Goal: Task Accomplishment & Management: Manage account settings

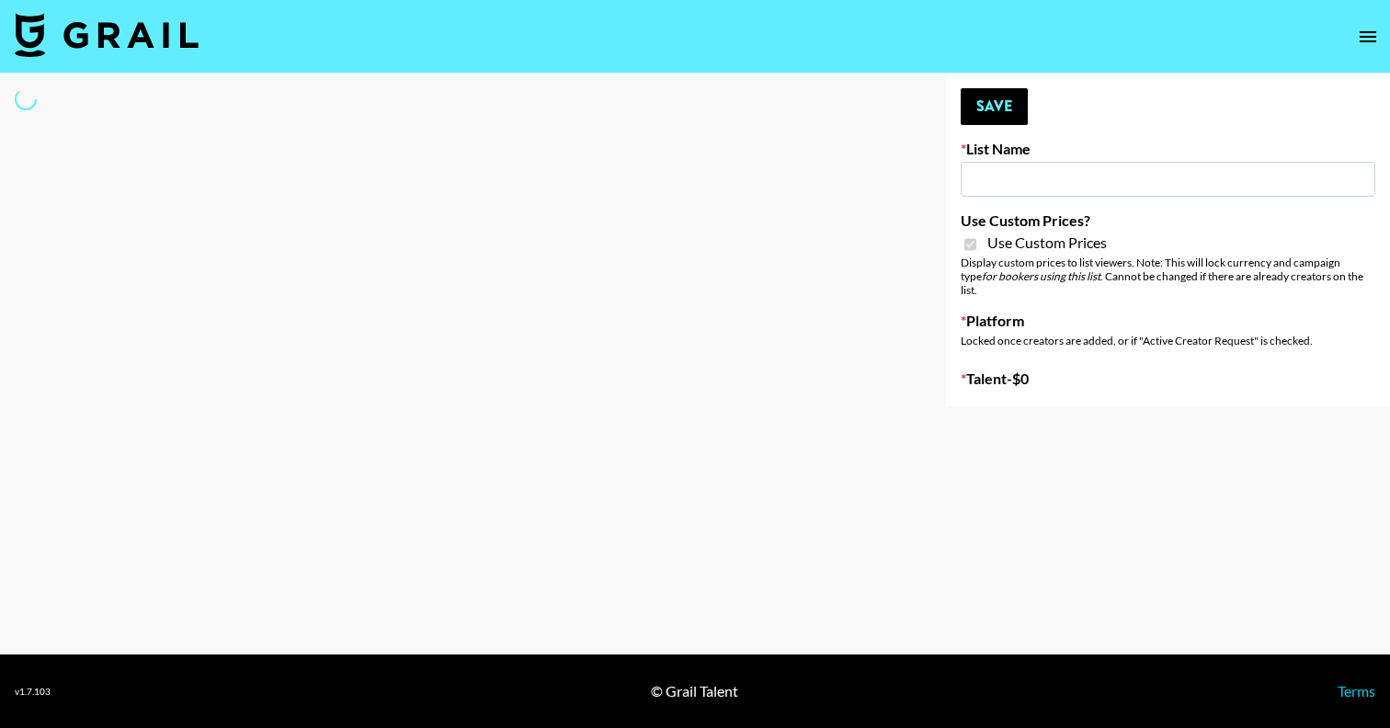
type input "E-Com IG"
checkbox input "true"
select select "Brand"
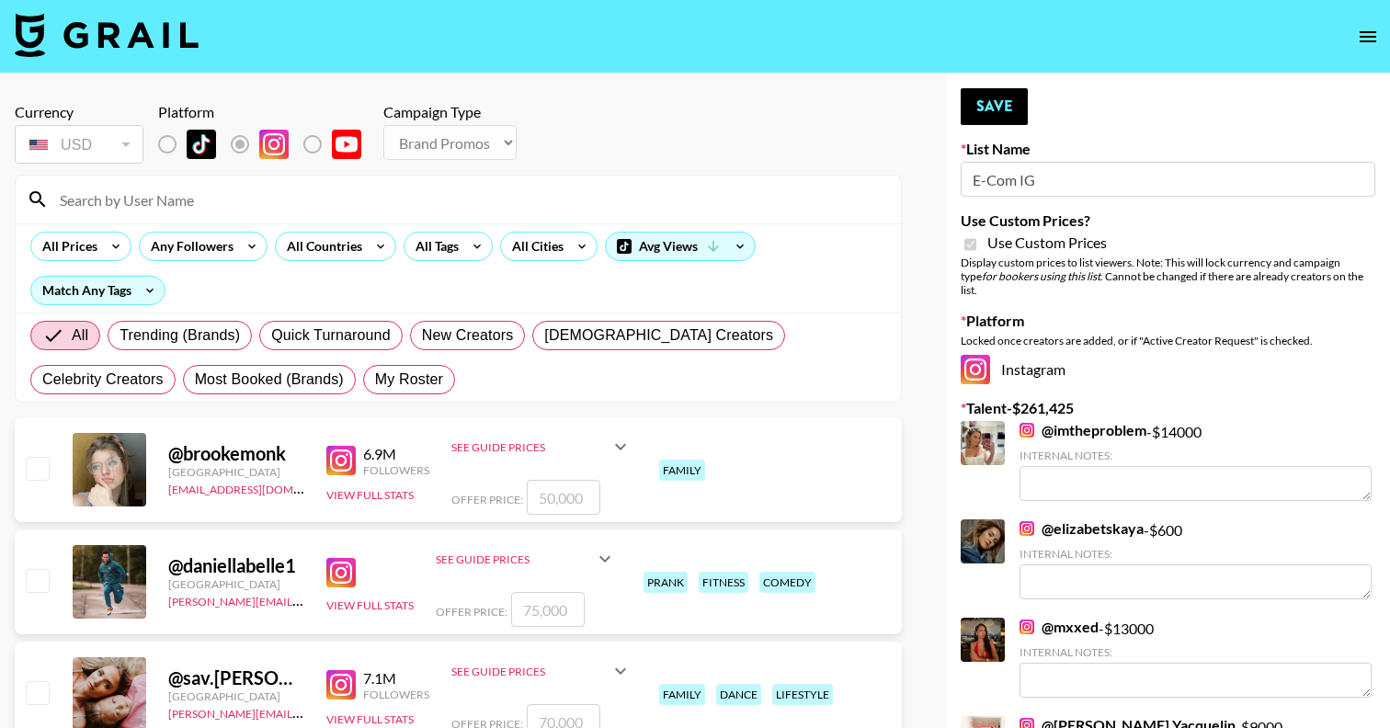
scroll to position [51, 0]
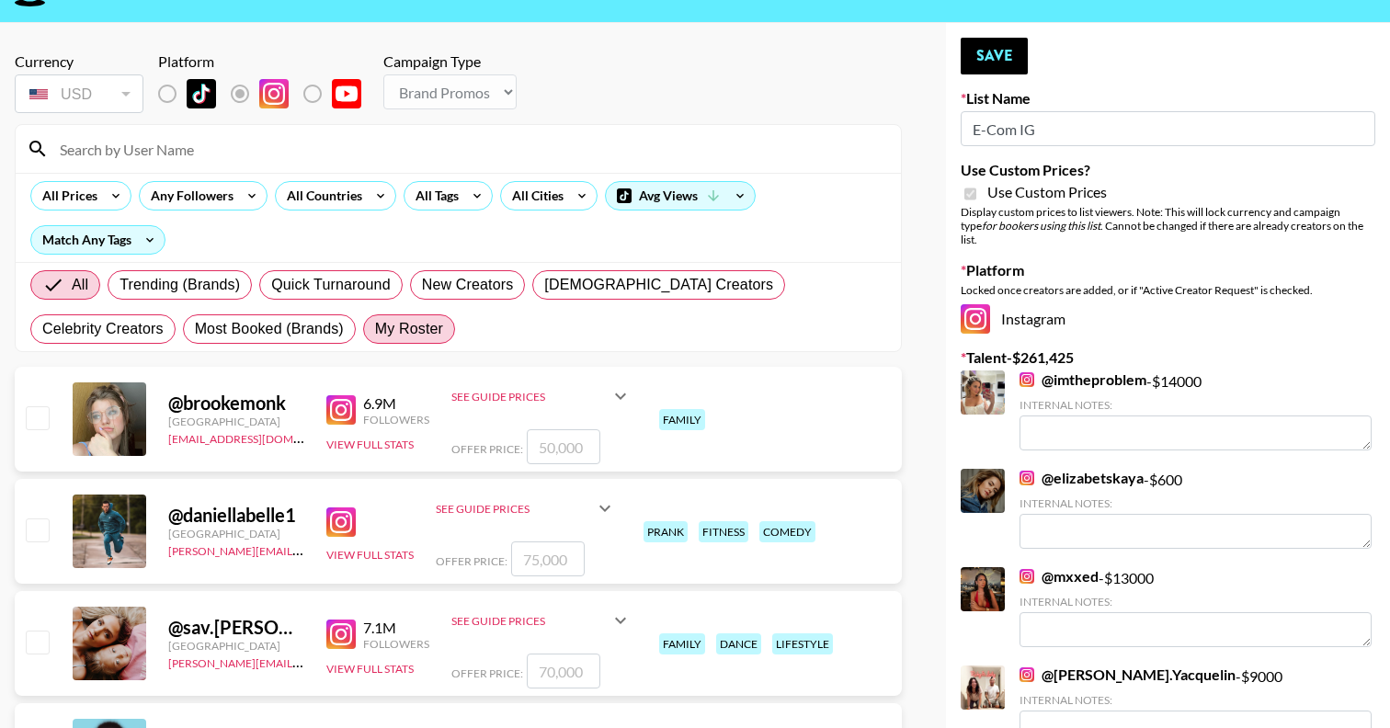
click at [375, 327] on span "My Roster" at bounding box center [409, 329] width 68 height 22
click at [375, 329] on input "My Roster" at bounding box center [375, 329] width 0 height 0
radio input "true"
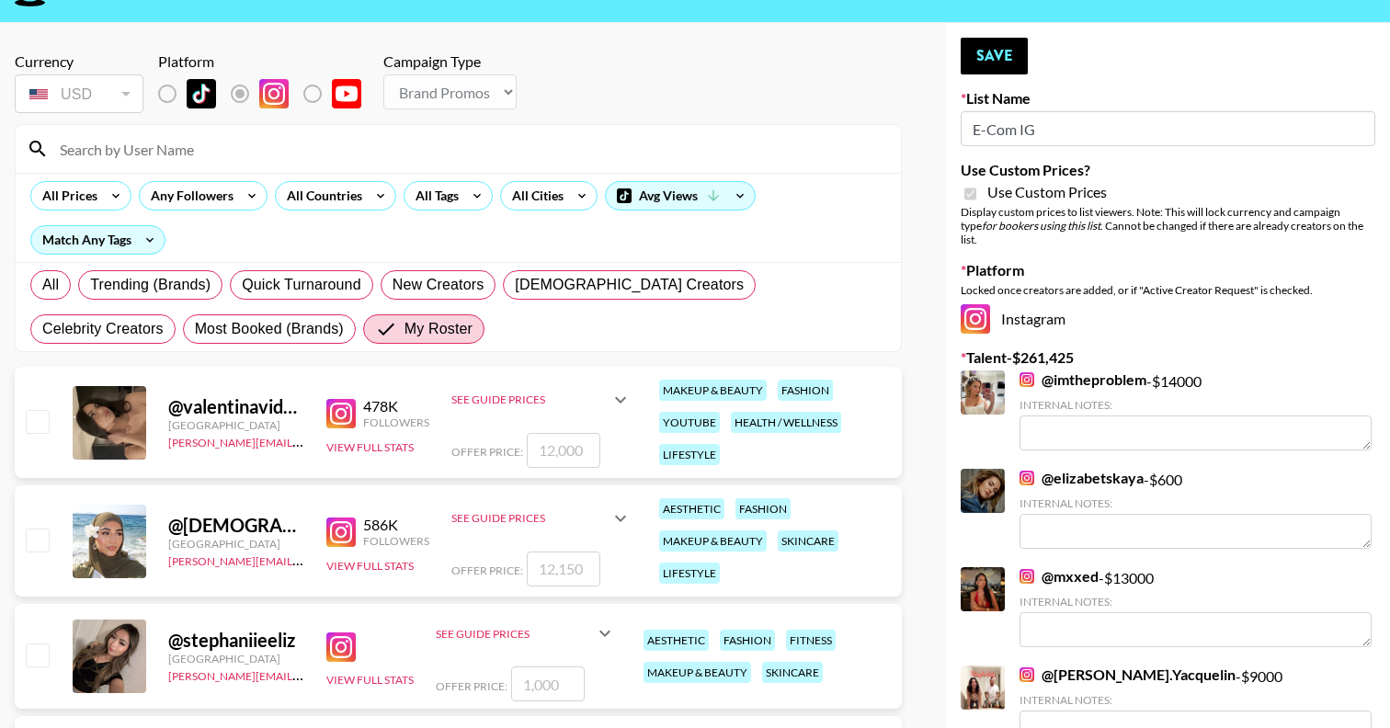
click at [44, 416] on input "checkbox" at bounding box center [37, 421] width 22 height 22
checkbox input "true"
type input "12000"
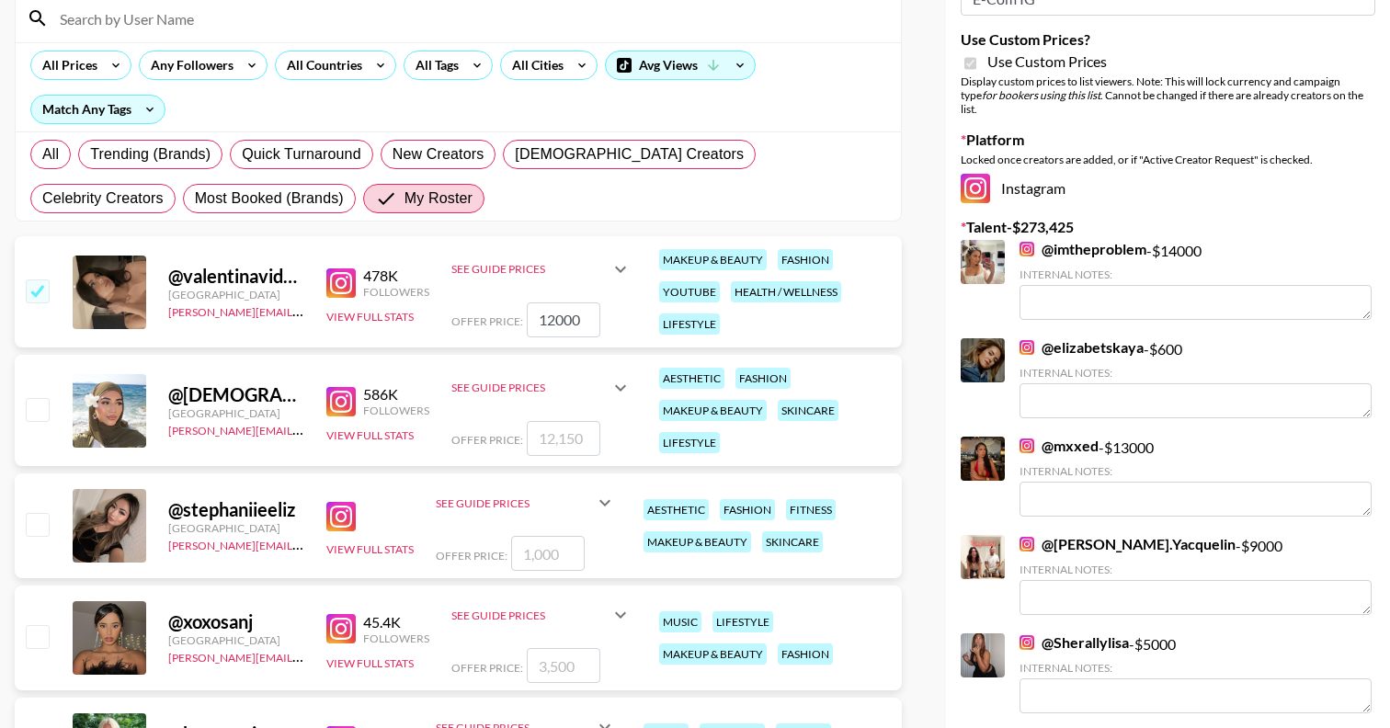
scroll to position [188, 0]
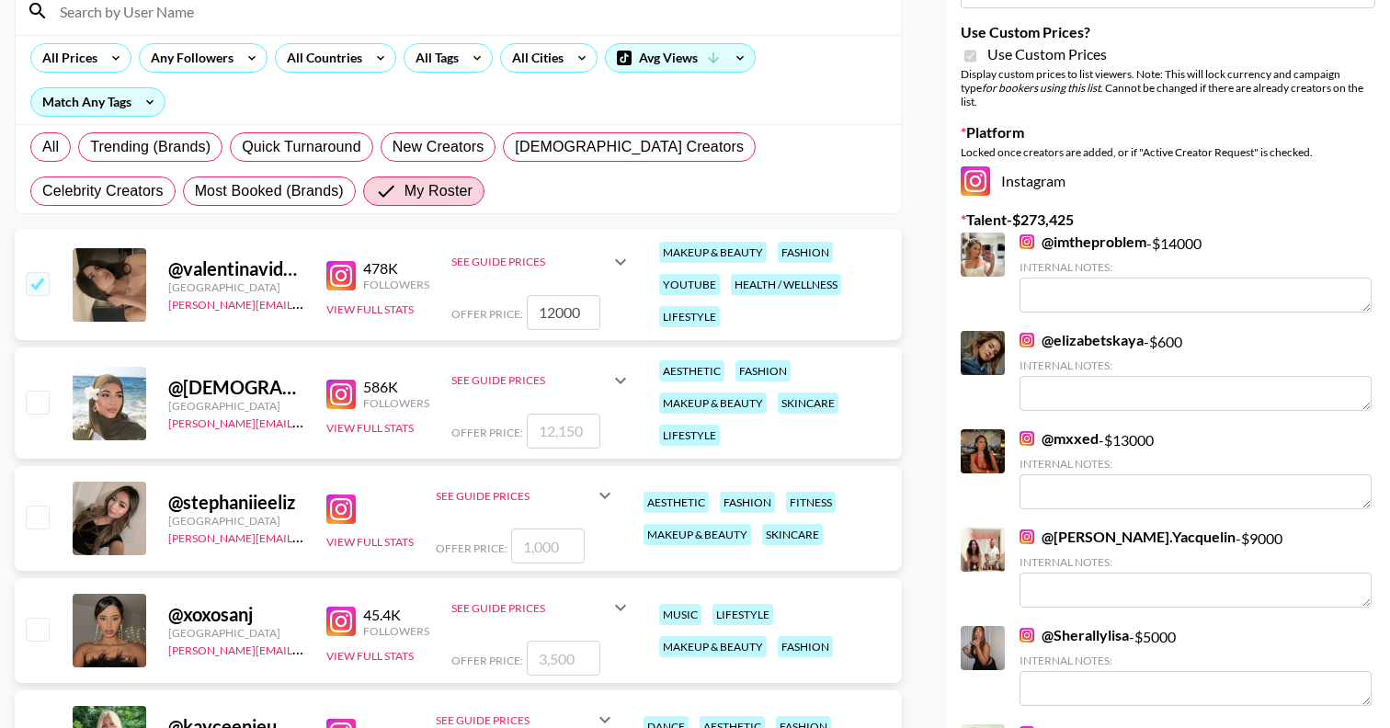
click at [45, 401] on input "checkbox" at bounding box center [37, 402] width 22 height 22
checkbox input "true"
type input "12150"
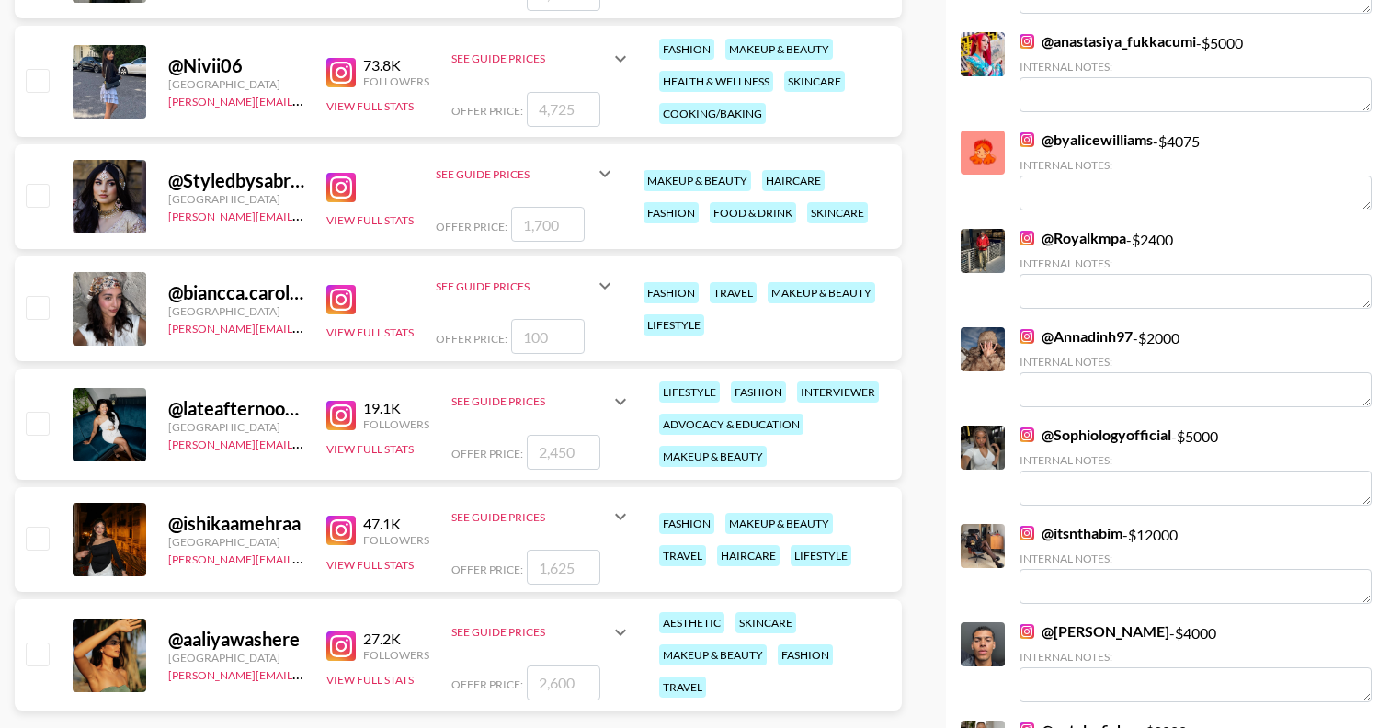
scroll to position [1081, 0]
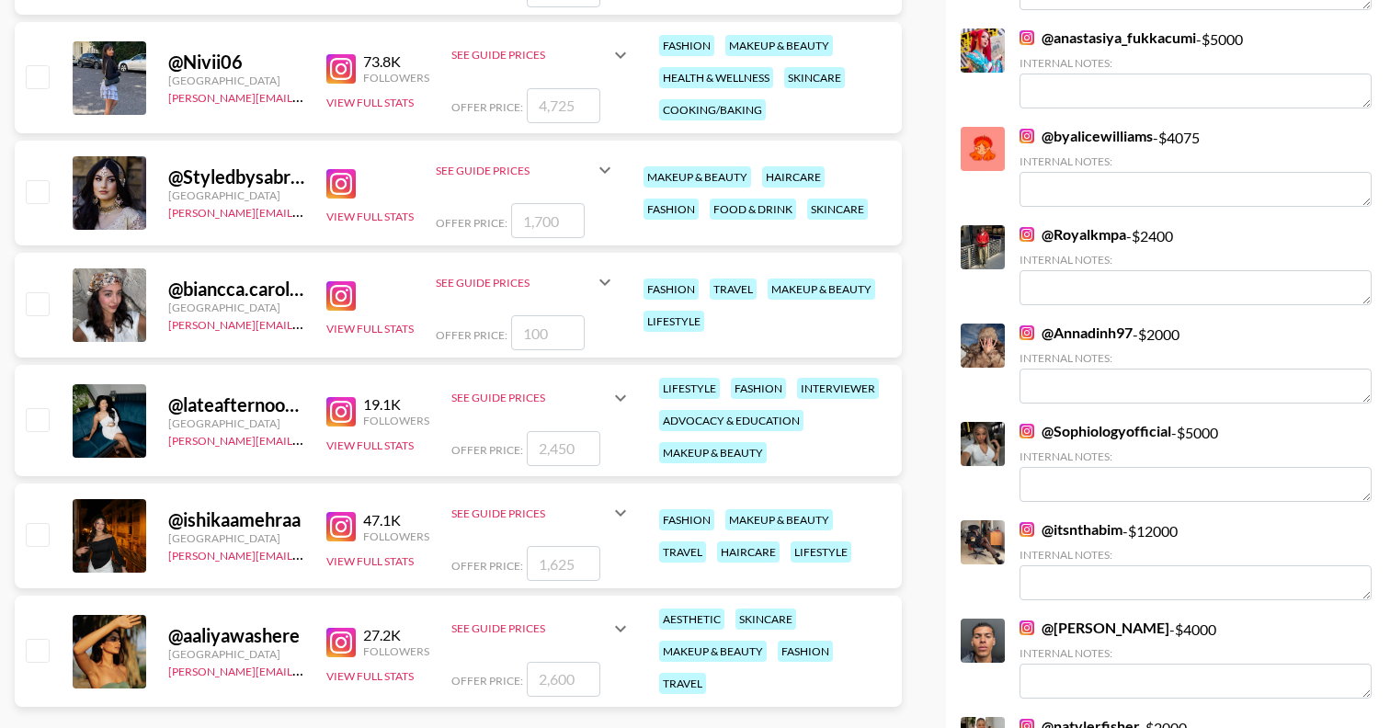
click at [41, 422] on input "checkbox" at bounding box center [37, 419] width 22 height 22
checkbox input "true"
type input "2450"
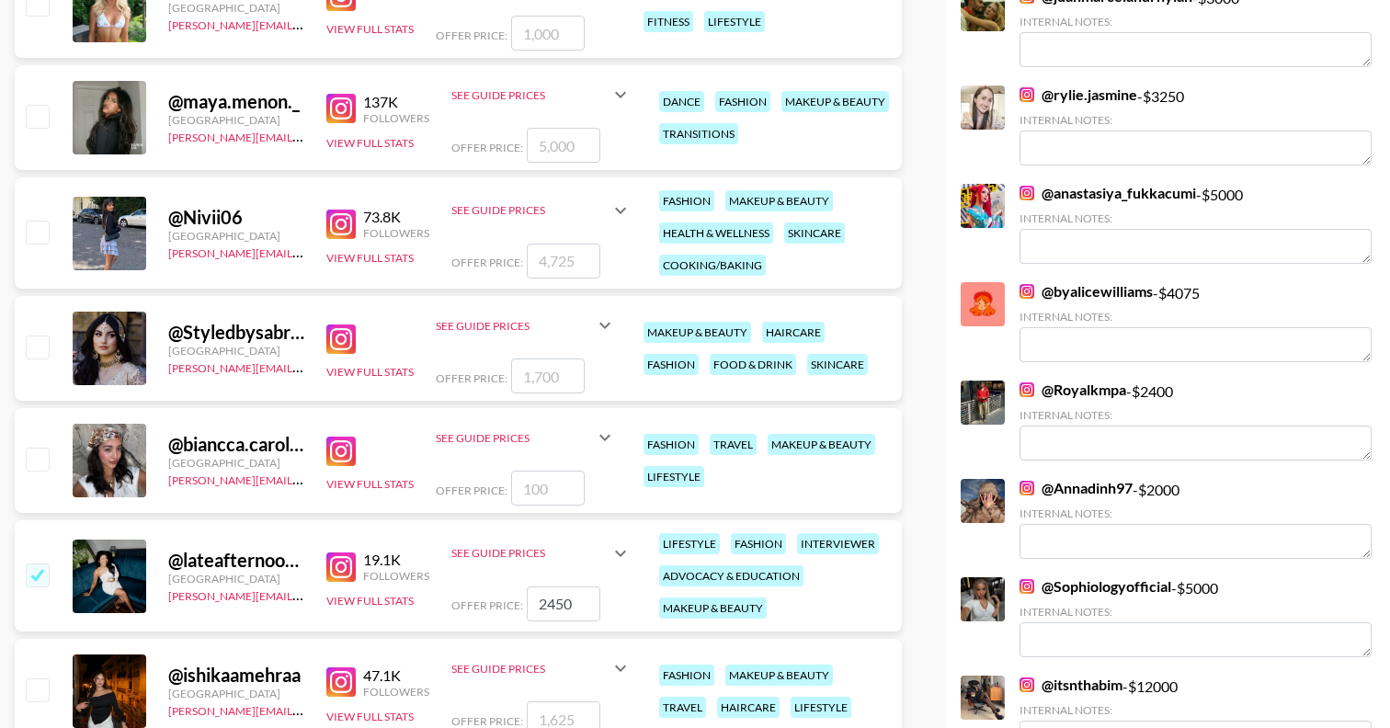
scroll to position [0, 0]
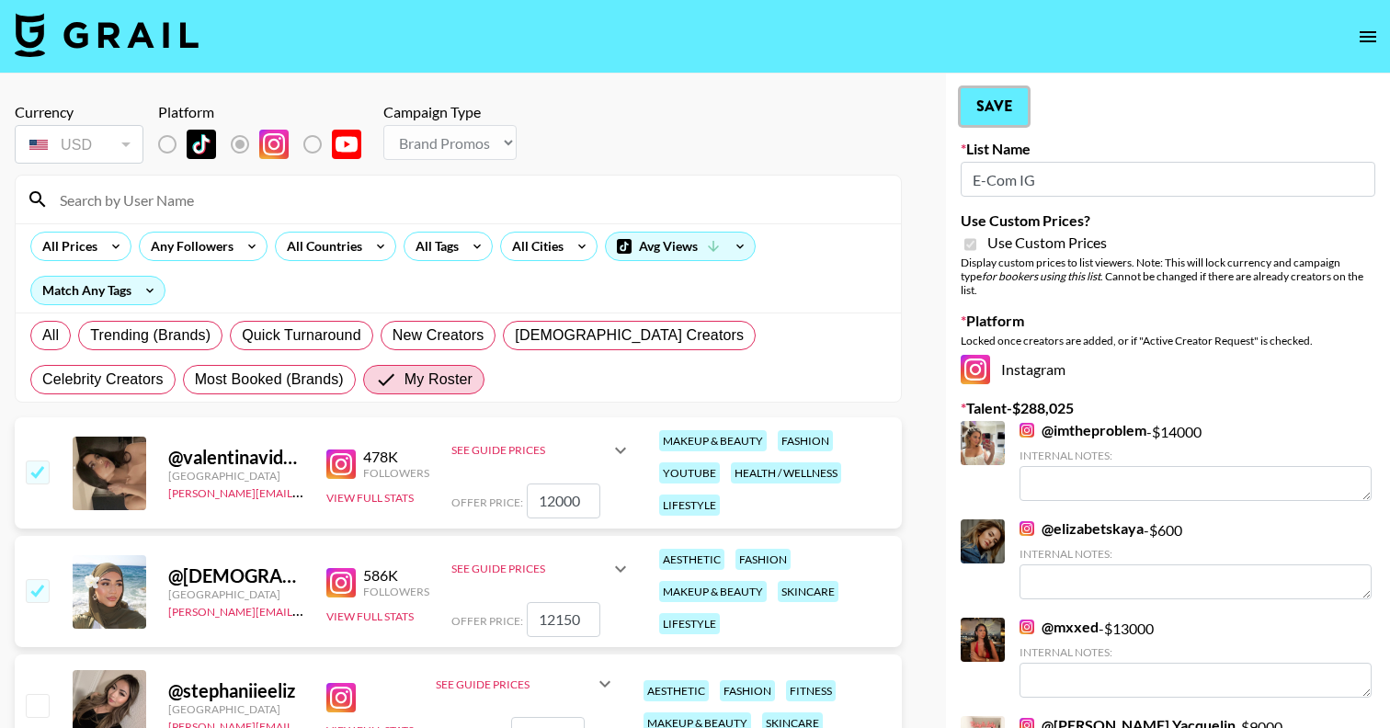
click at [1005, 110] on button "Save" at bounding box center [994, 106] width 67 height 37
